Goal: Transaction & Acquisition: Obtain resource

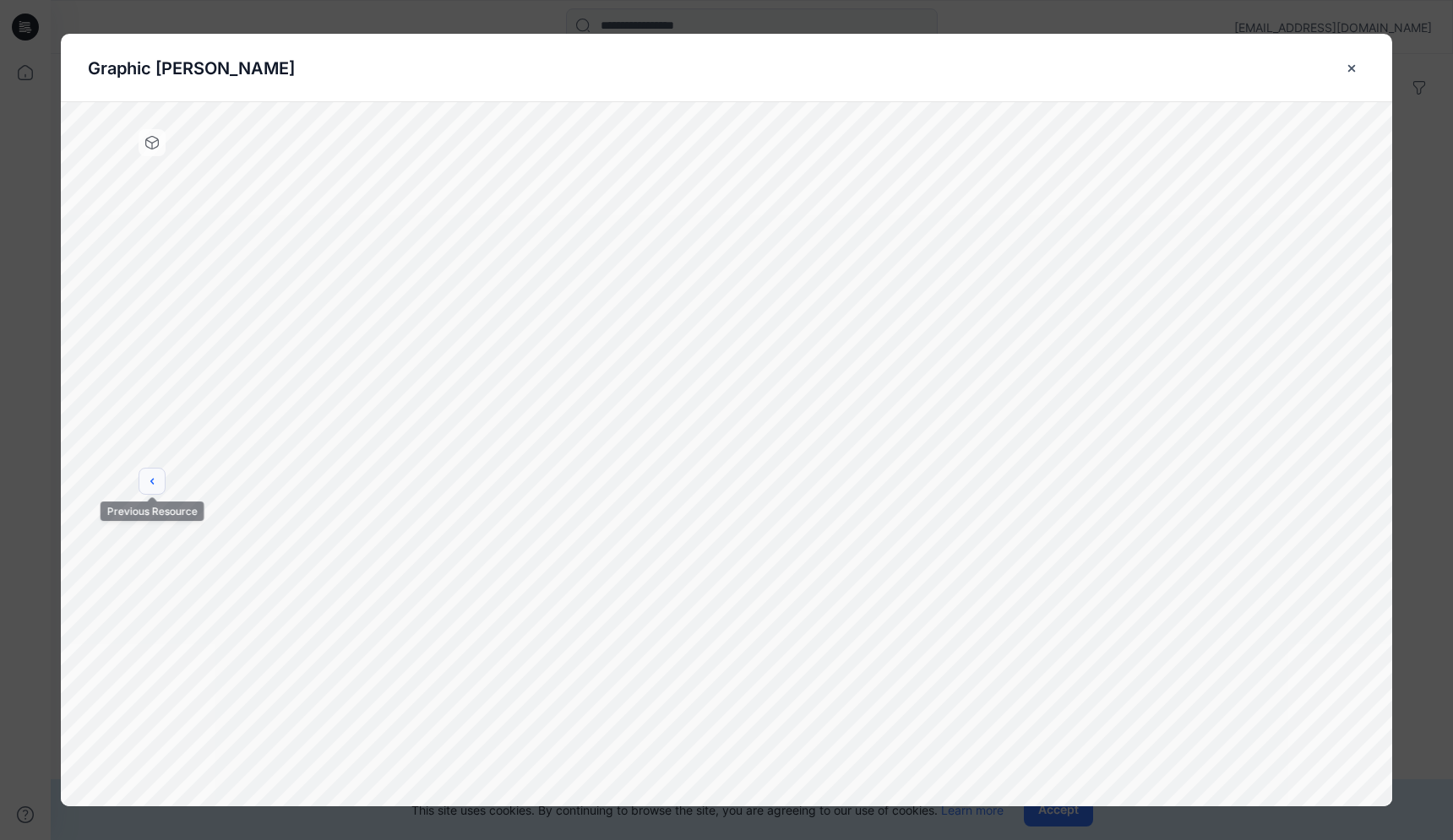
click at [150, 492] on button "previous" at bounding box center [152, 481] width 27 height 27
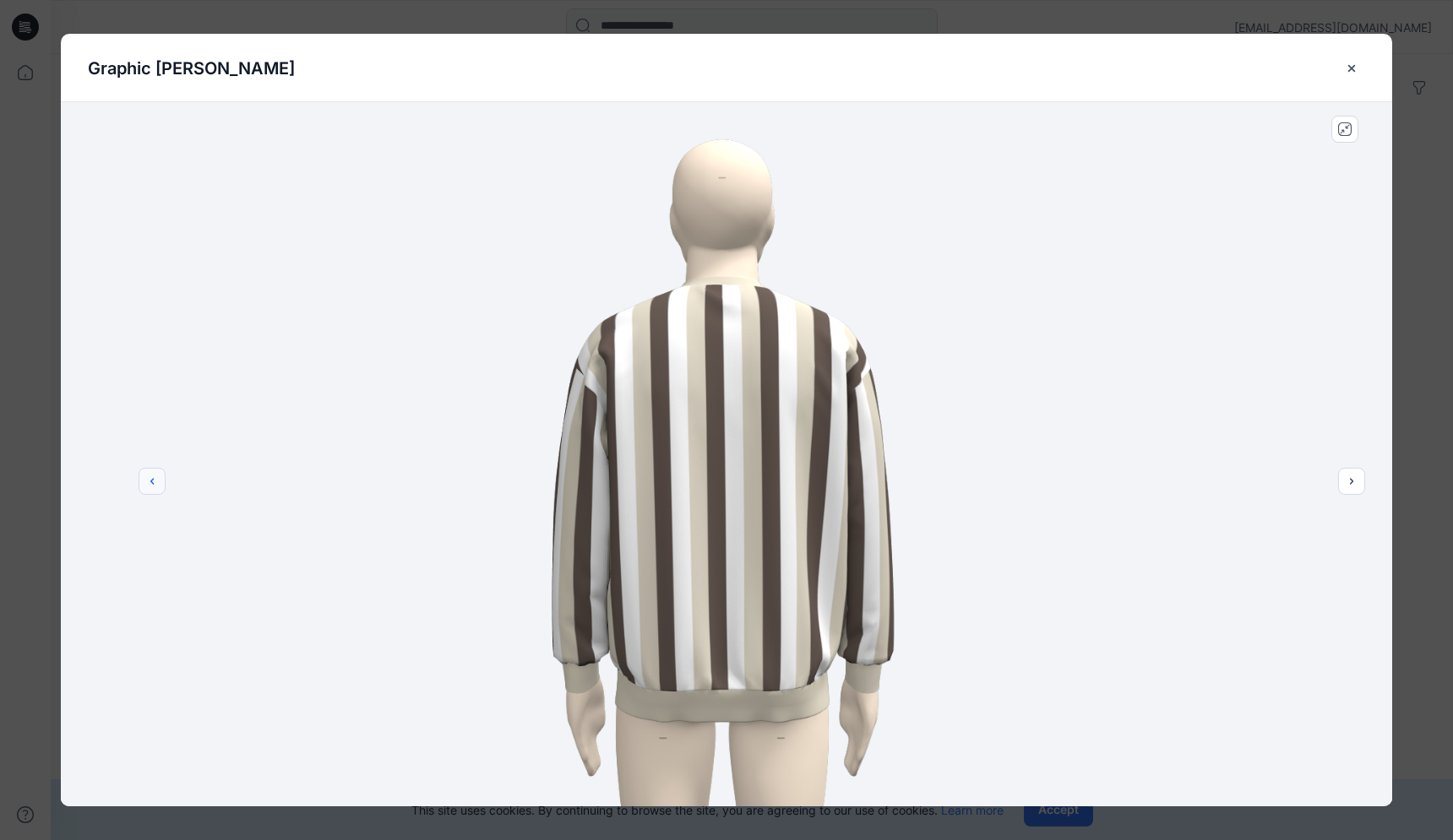
click at [150, 492] on button "previous" at bounding box center [152, 481] width 27 height 27
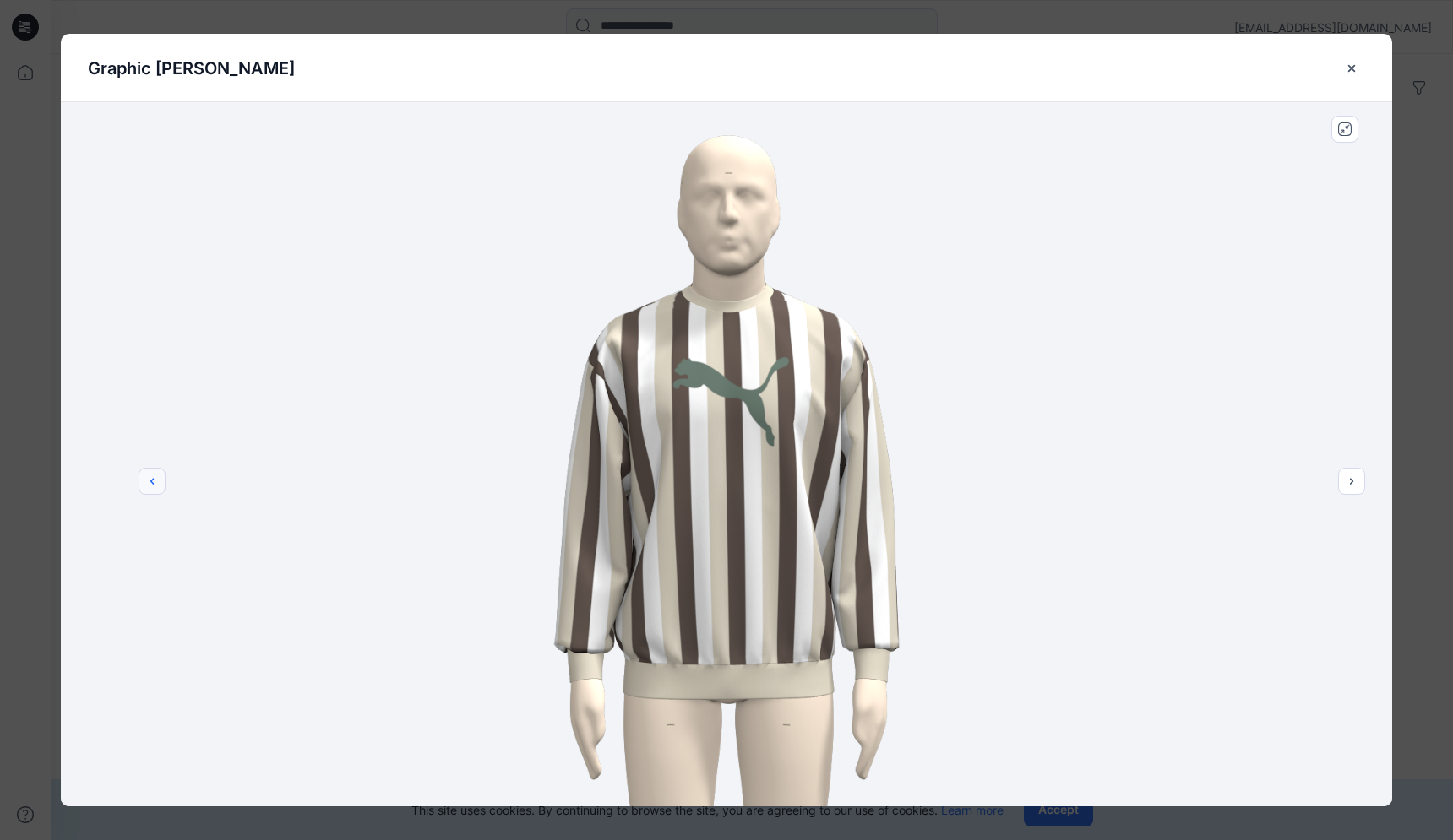
click at [150, 492] on button "previous" at bounding box center [152, 481] width 27 height 27
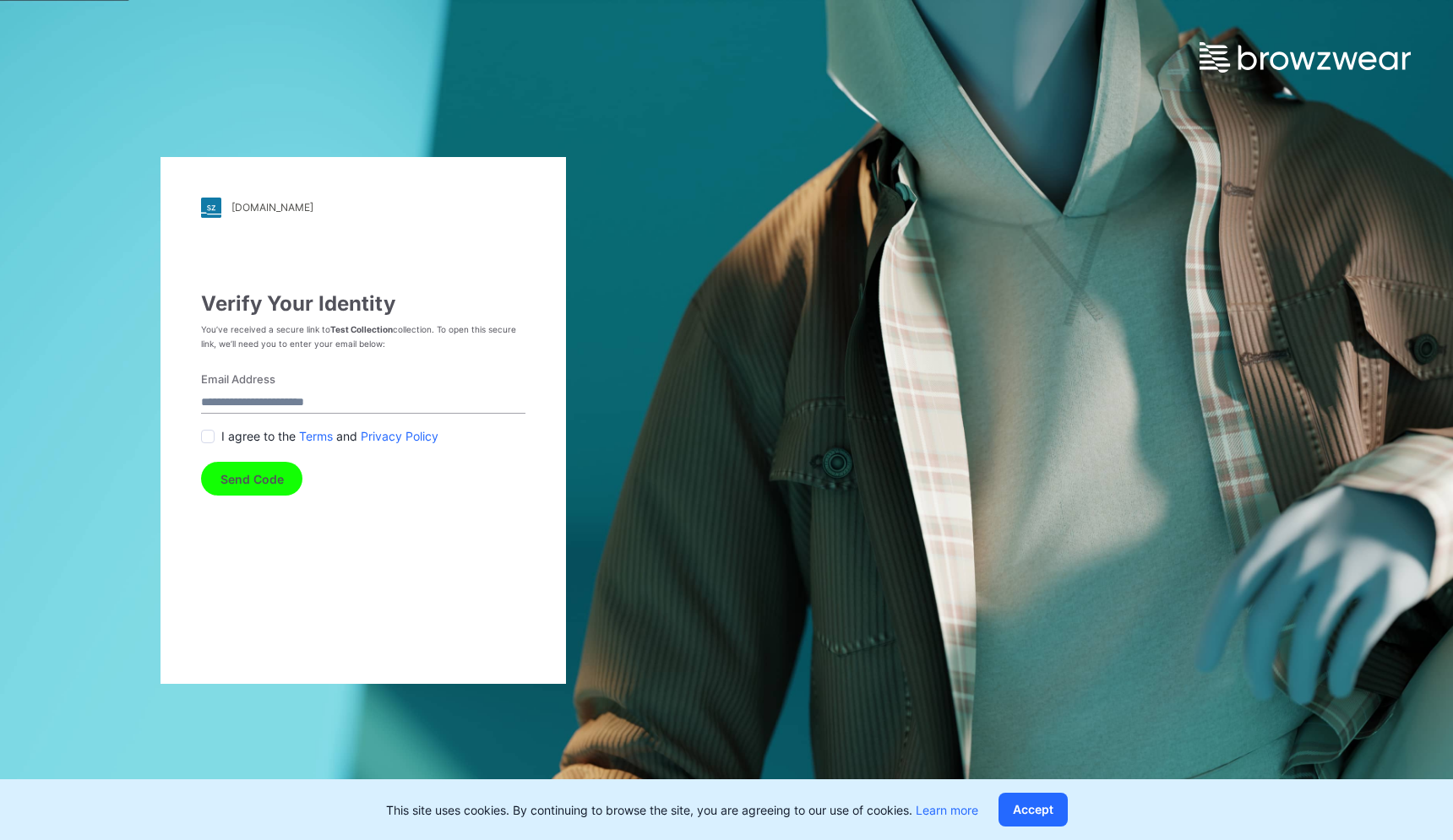
click at [339, 400] on input "Email Address" at bounding box center [363, 403] width 324 height 23
type input "**********"
click at [210, 432] on span at bounding box center [207, 437] width 13 height 13
click at [237, 480] on button "Send Code" at bounding box center [252, 479] width 102 height 34
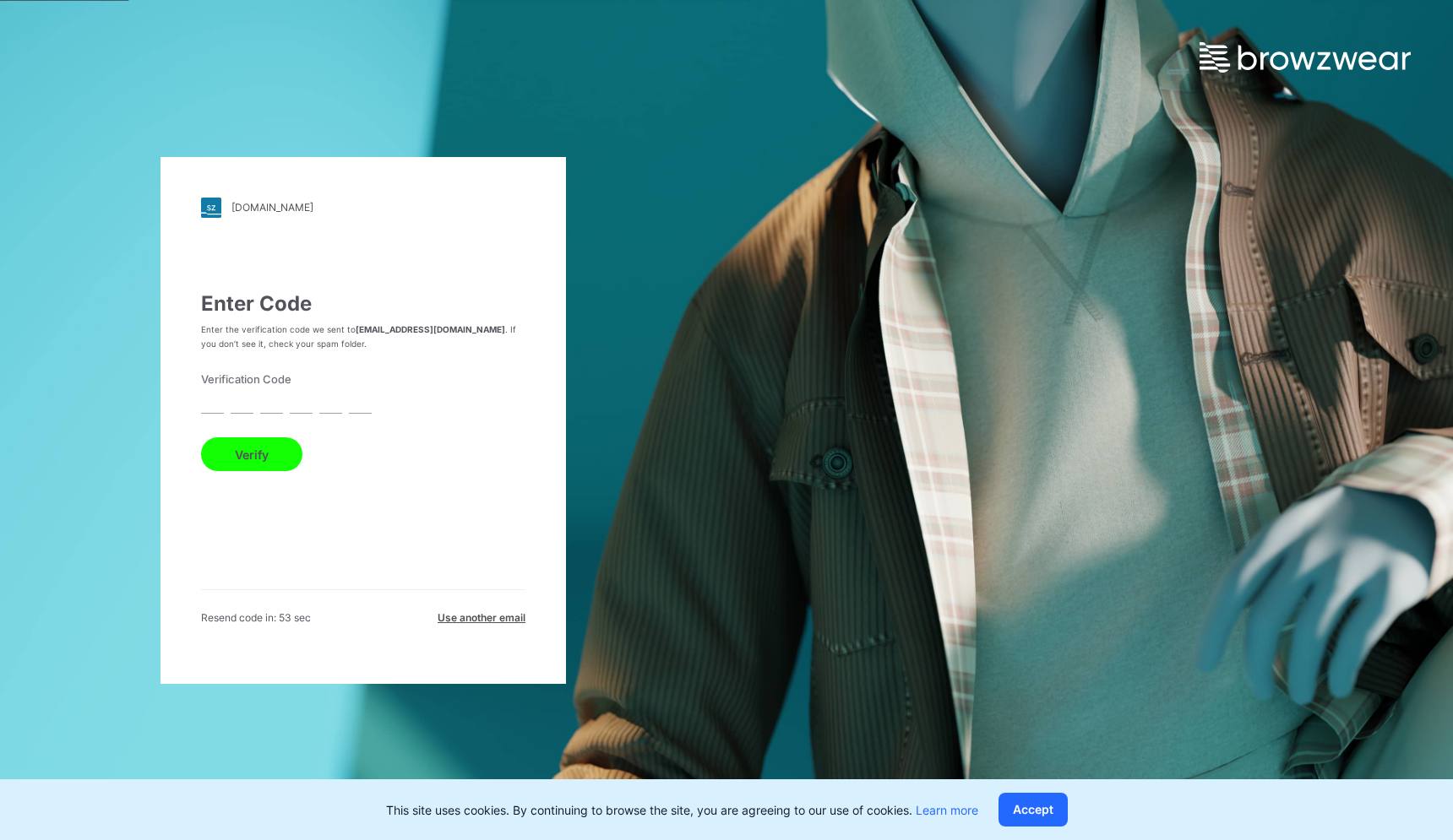
click at [219, 412] on input "text" at bounding box center [213, 403] width 23 height 23
type input "*"
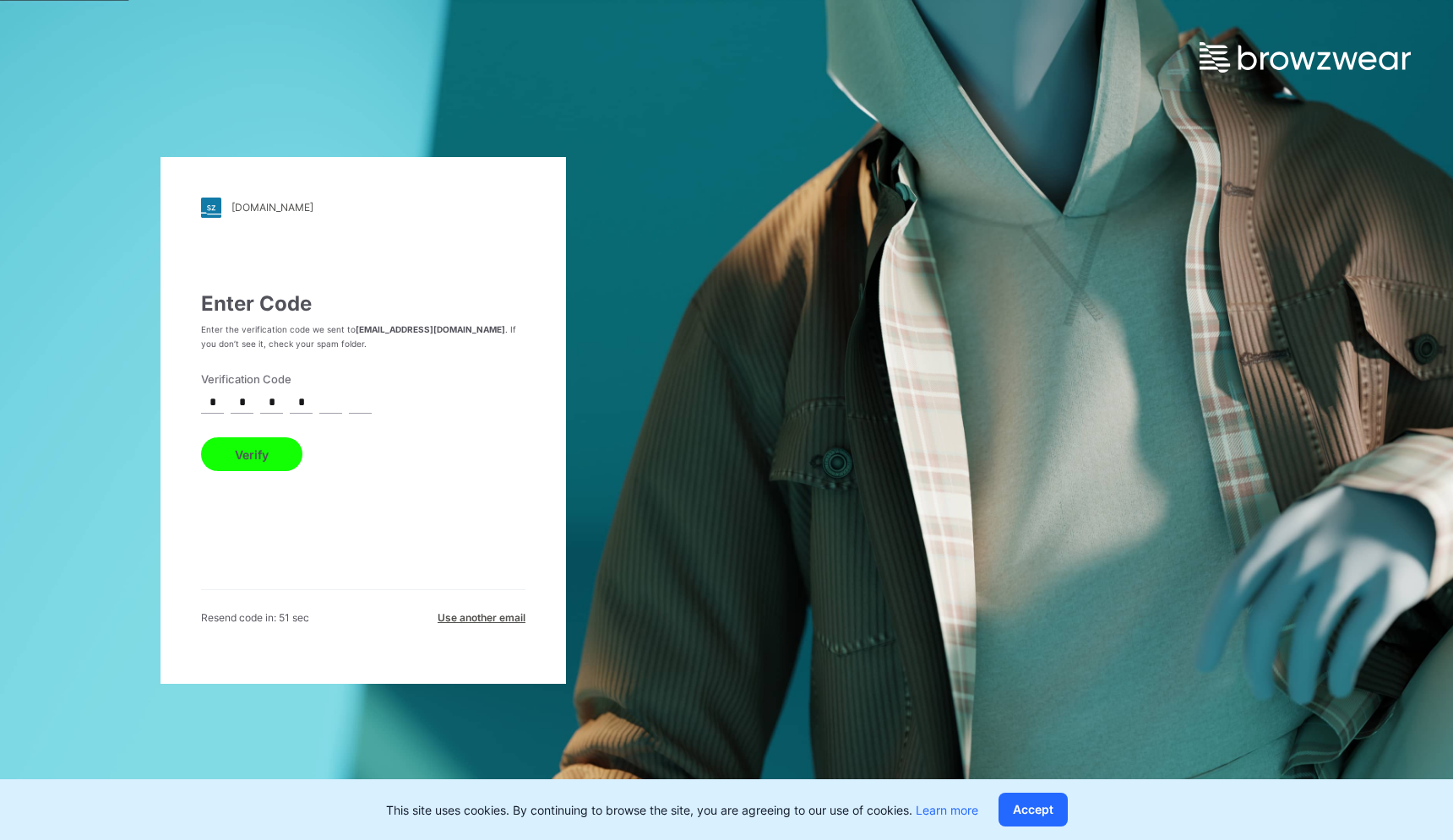
type input "*"
click at [201, 437] on button "Verify" at bounding box center [252, 454] width 102 height 34
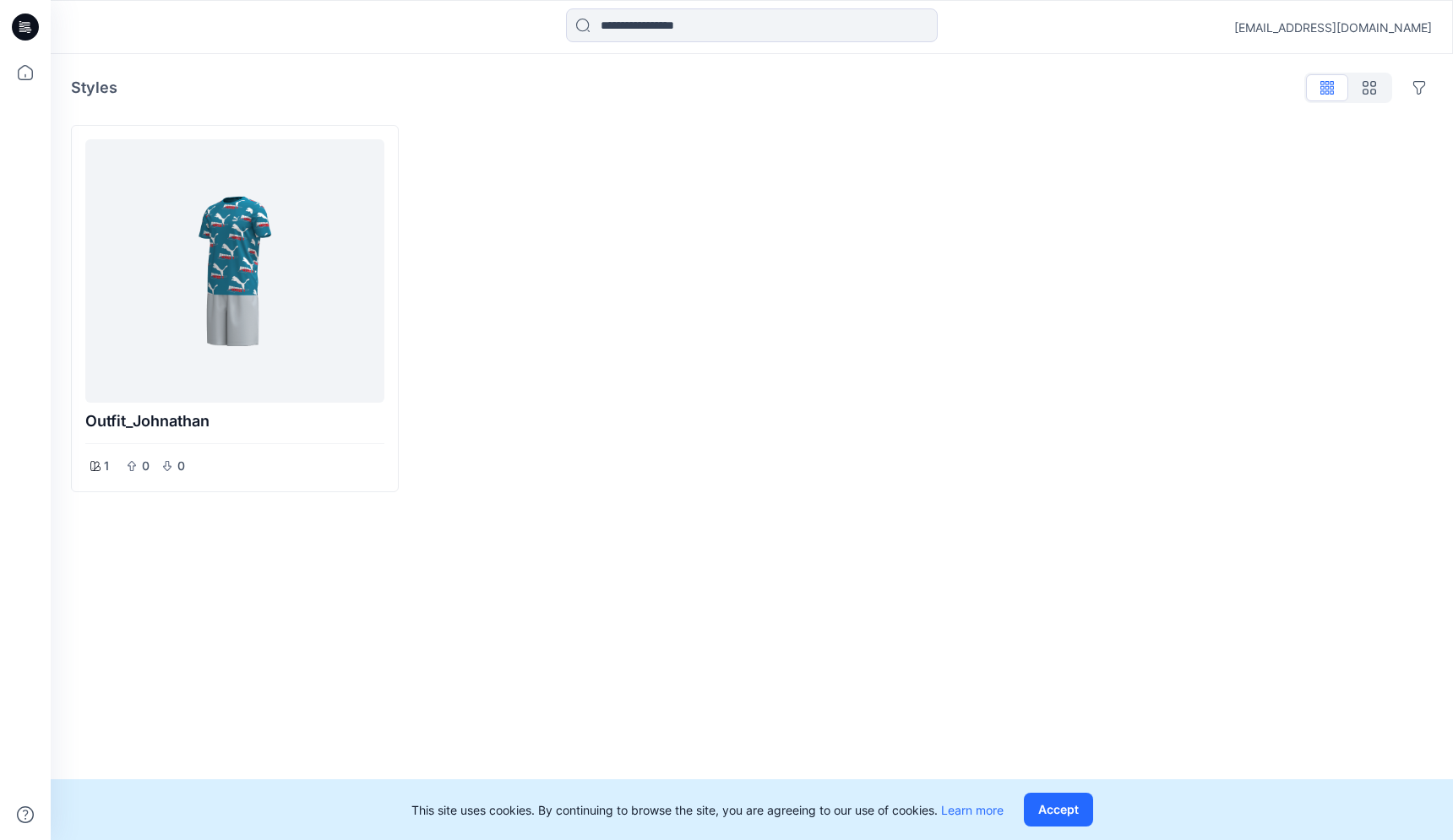
click at [331, 314] on div at bounding box center [235, 271] width 286 height 250
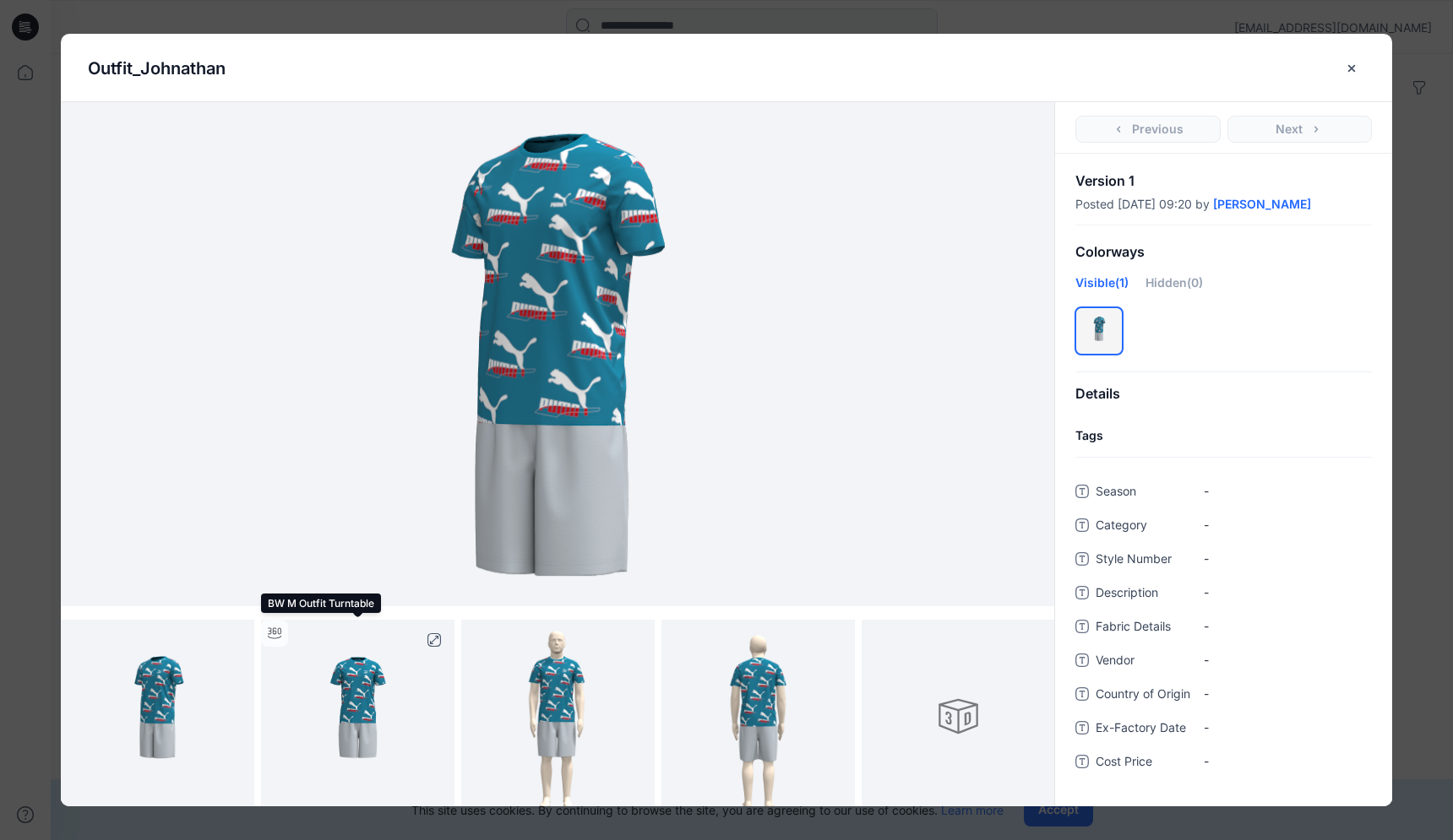
click at [388, 677] on img at bounding box center [357, 716] width 194 height 194
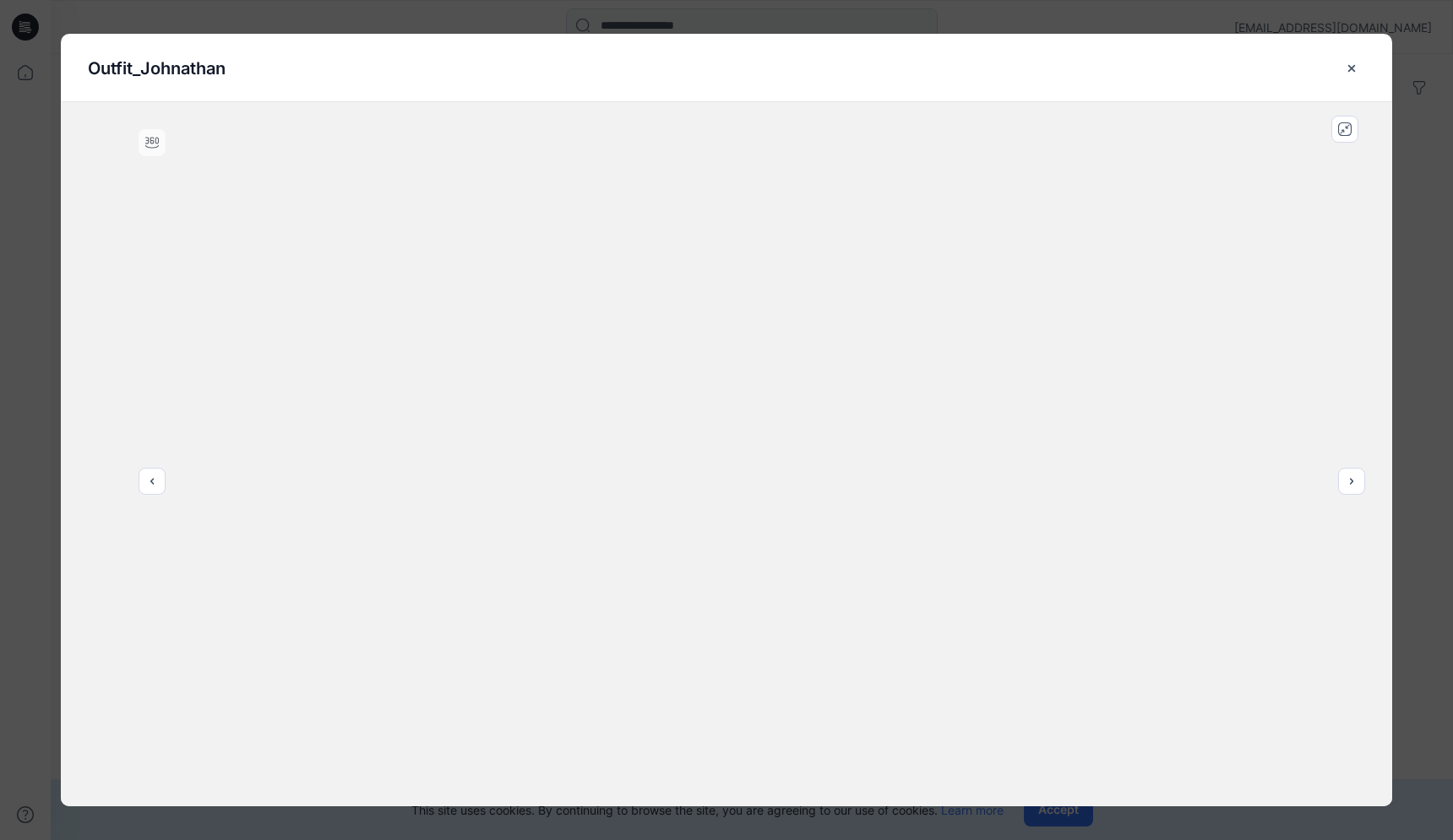
click at [71, 14] on div "Outfit_Johnathan" at bounding box center [726, 420] width 1453 height 840
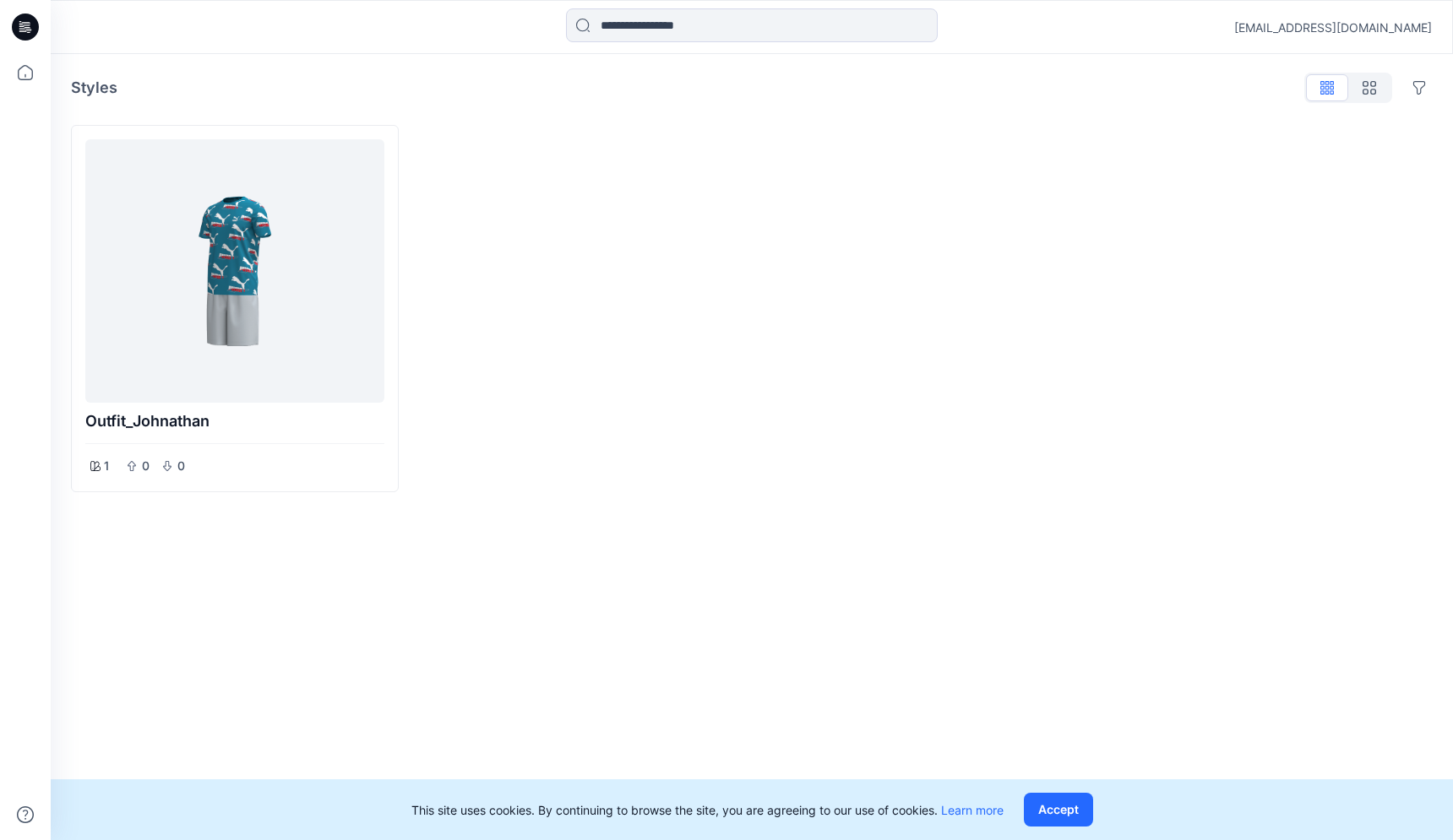
click at [313, 296] on div at bounding box center [235, 271] width 286 height 250
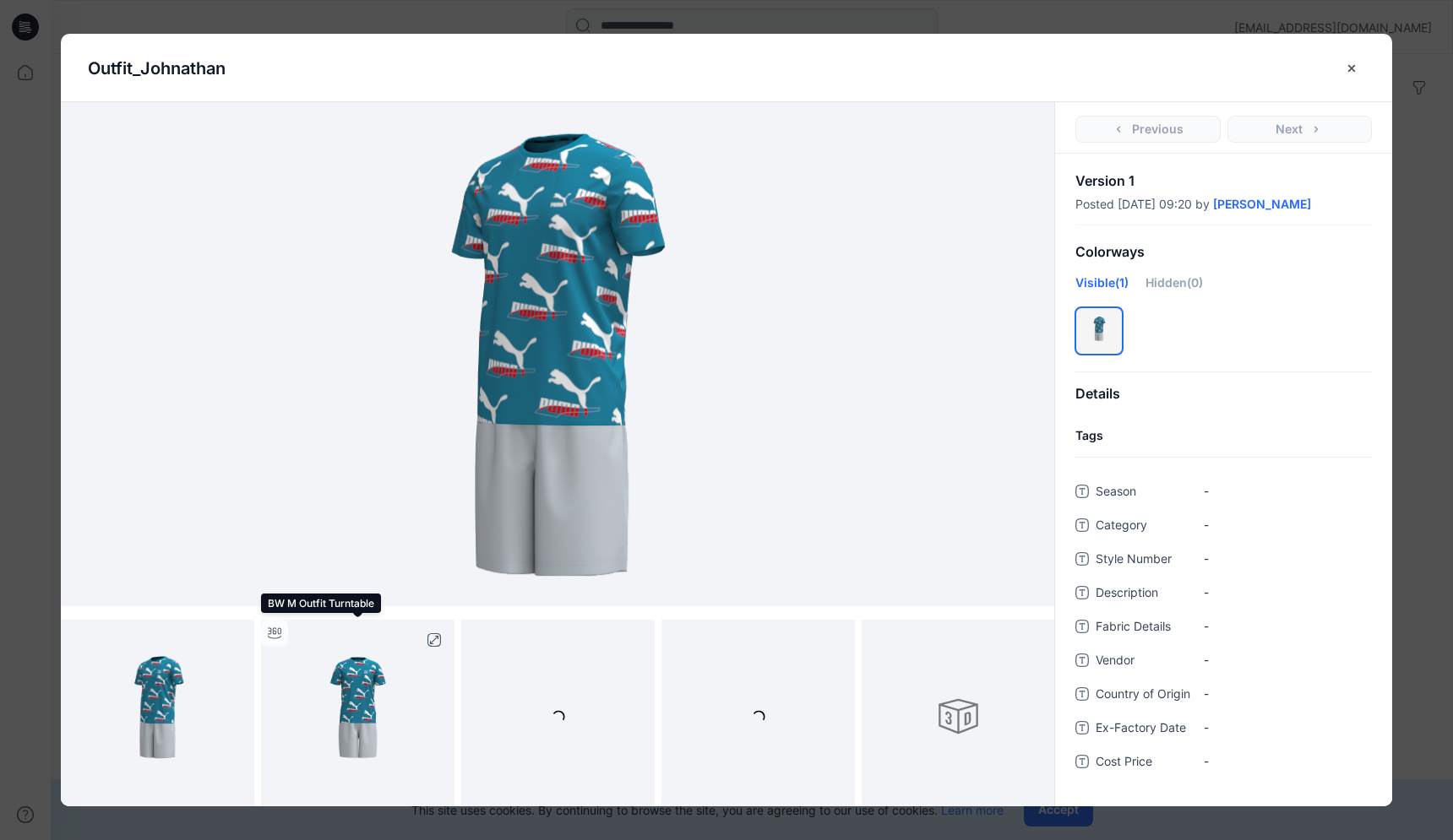
click at [380, 686] on img at bounding box center [357, 716] width 194 height 194
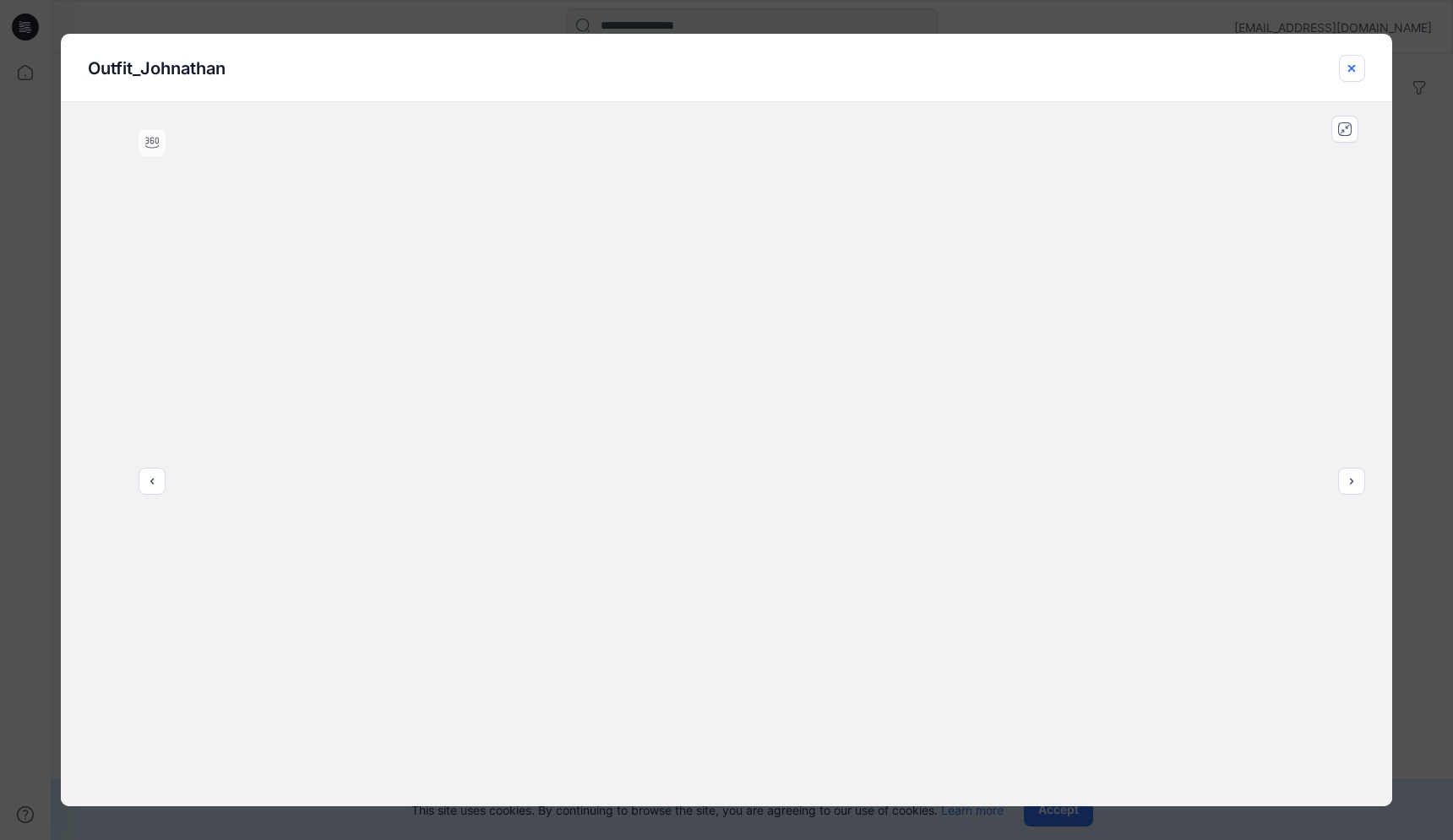
click at [1349, 67] on icon "close-btn" at bounding box center [1351, 68] width 13 height 13
